Goal: Information Seeking & Learning: Learn about a topic

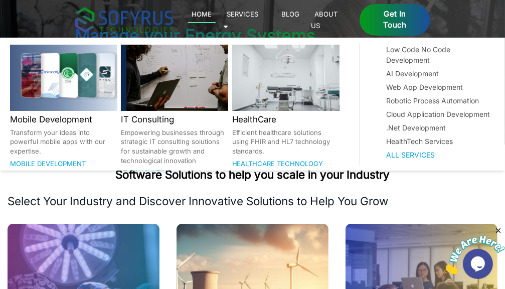
click at [259, 17] on link "Services 🞃" at bounding box center [241, 19] width 36 height 23
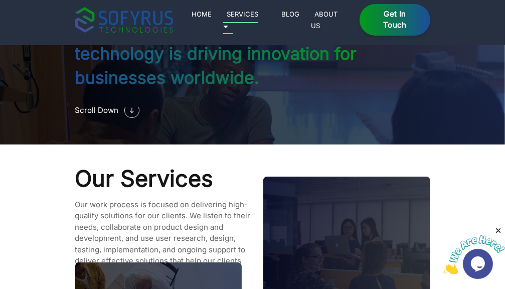
scroll to position [825, 0]
